Goal: Task Accomplishment & Management: Manage account settings

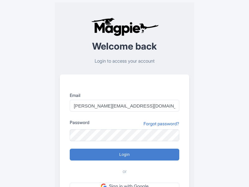
type input "Logging in..."
